Goal: Task Accomplishment & Management: Manage account settings

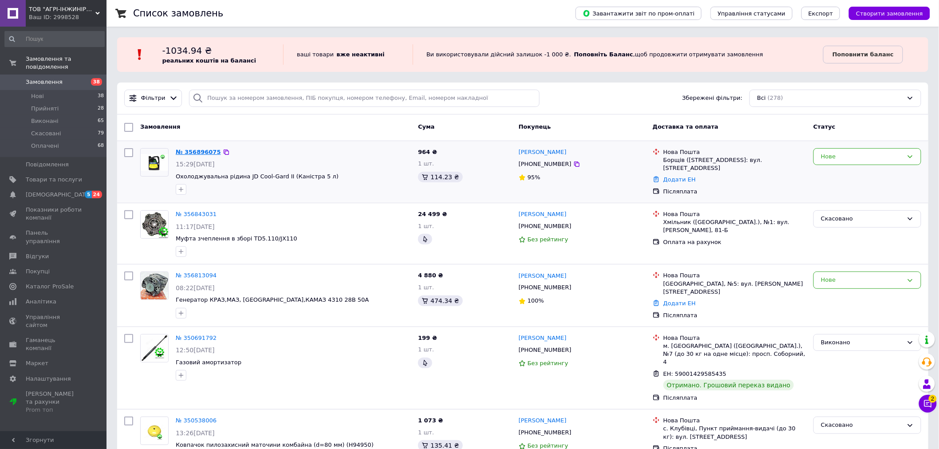
click at [198, 153] on link "№ 356896075" at bounding box center [198, 152] width 45 height 7
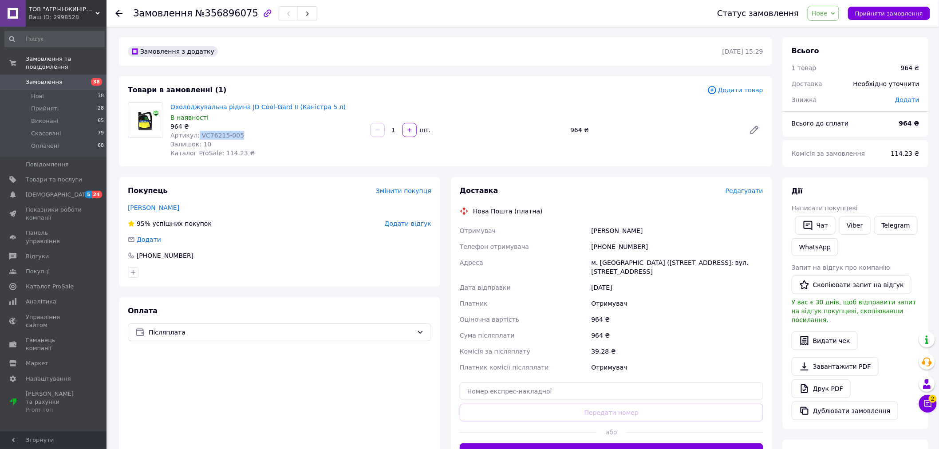
drag, startPoint x: 196, startPoint y: 134, endPoint x: 232, endPoint y: 135, distance: 36.8
click at [232, 135] on span "Артикул: VC76215-005" at bounding box center [207, 135] width 74 height 7
click at [234, 135] on div "Артикул: VC76215-005" at bounding box center [266, 135] width 193 height 9
drag, startPoint x: 234, startPoint y: 135, endPoint x: 206, endPoint y: 136, distance: 27.5
click at [206, 136] on div "Артикул: VC76215-005" at bounding box center [266, 135] width 193 height 9
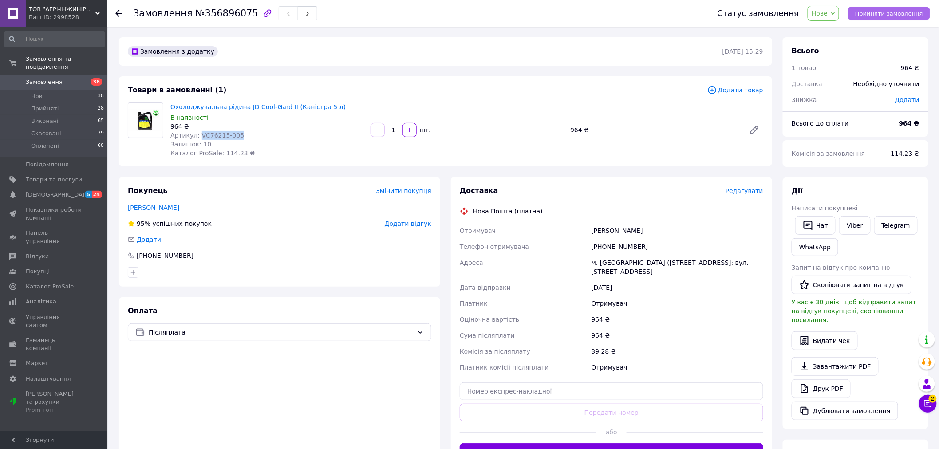
click at [897, 14] on span "Прийняти замовлення" at bounding box center [889, 13] width 68 height 7
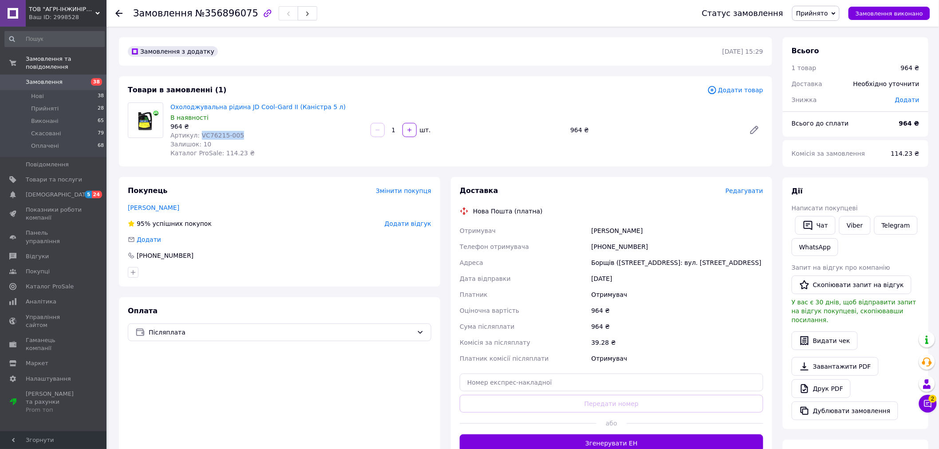
click at [116, 12] on icon at bounding box center [118, 13] width 7 height 7
